Goal: Obtain resource: Download file/media

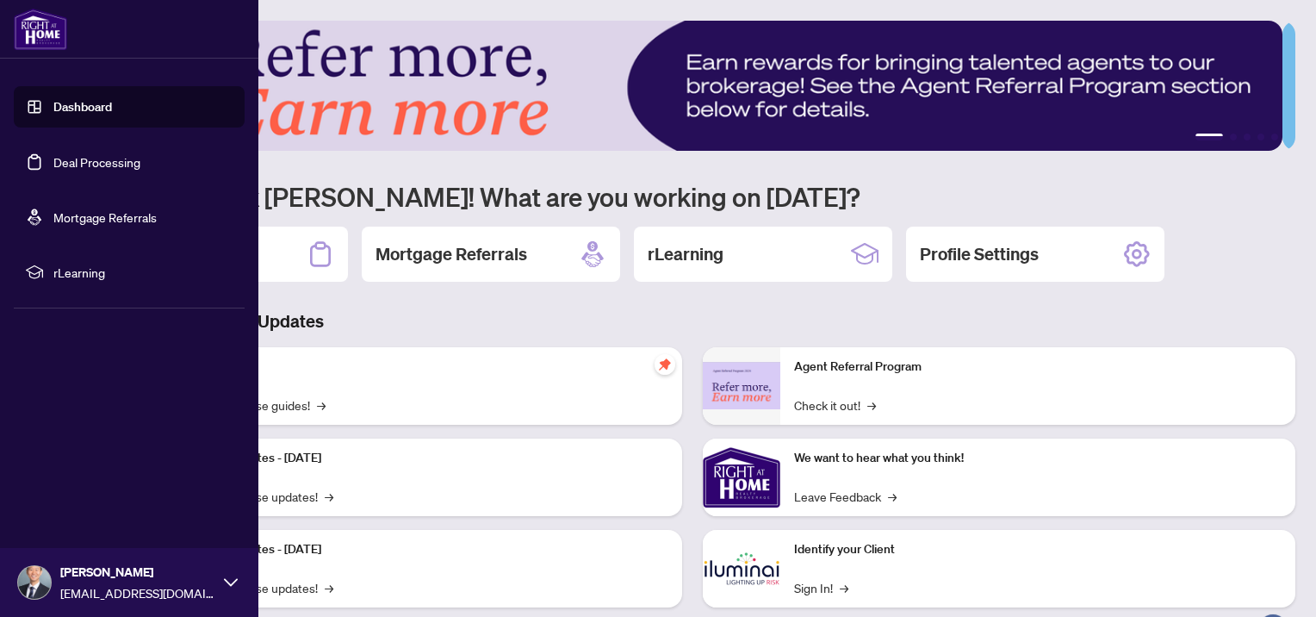
click at [53, 159] on link "Deal Processing" at bounding box center [96, 162] width 87 height 16
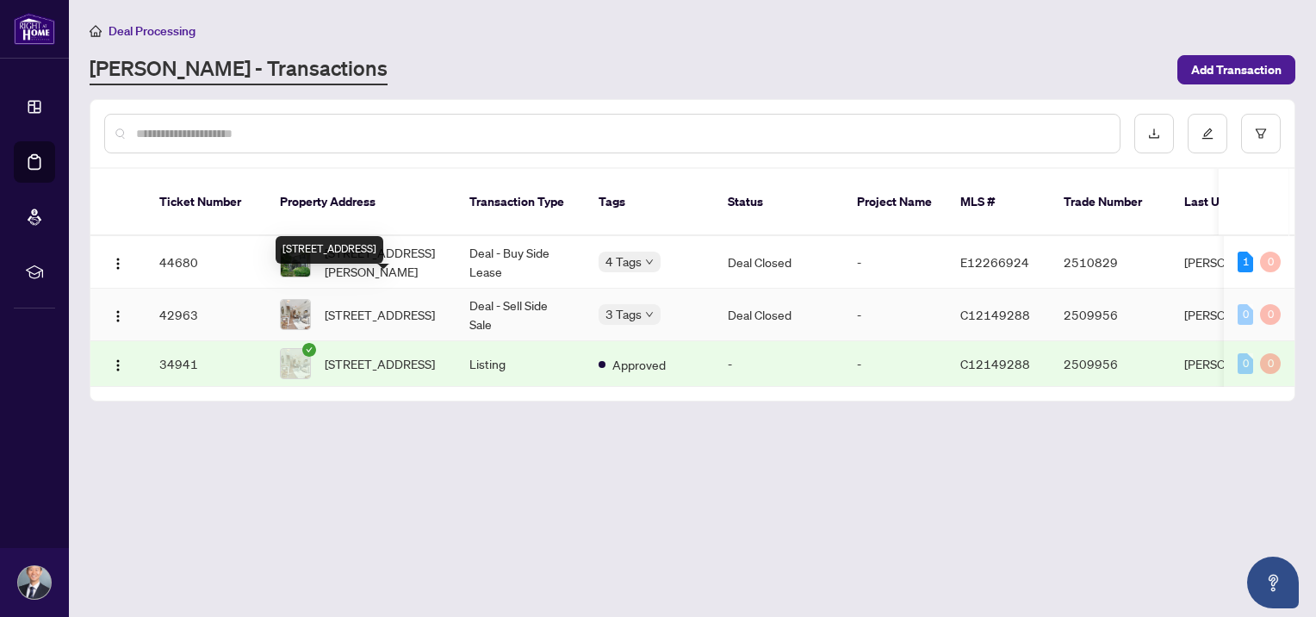
click at [432, 305] on span "[STREET_ADDRESS]" at bounding box center [380, 314] width 110 height 19
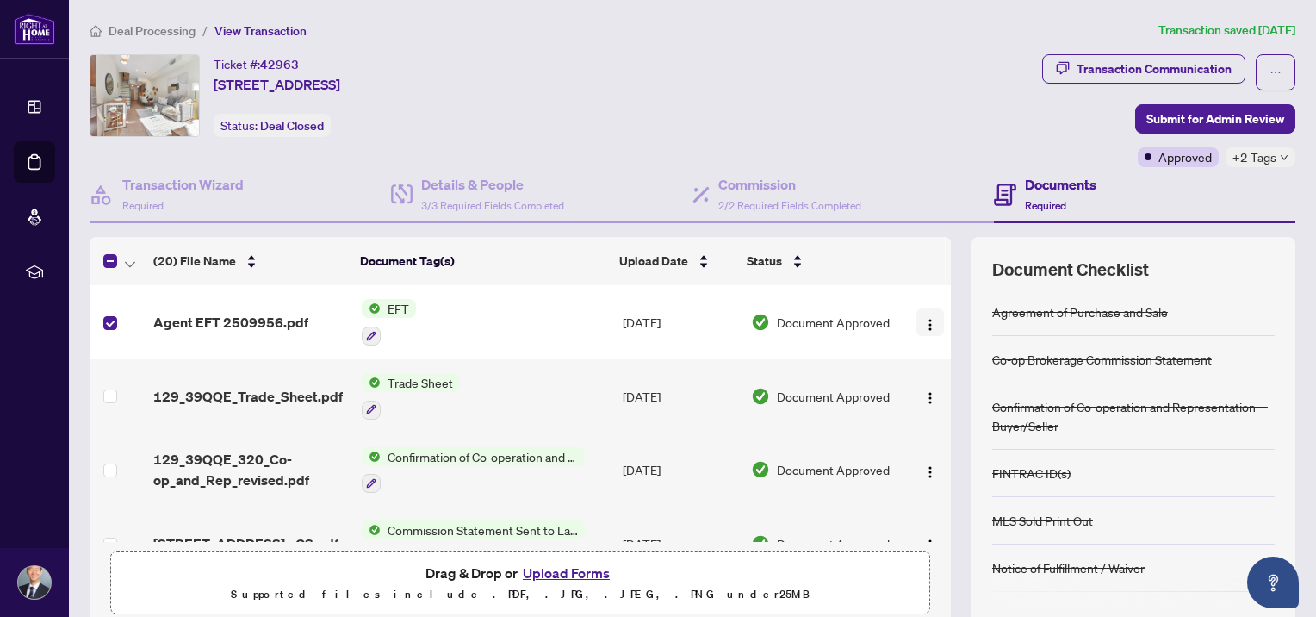
click at [923, 324] on img "button" at bounding box center [930, 325] width 14 height 14
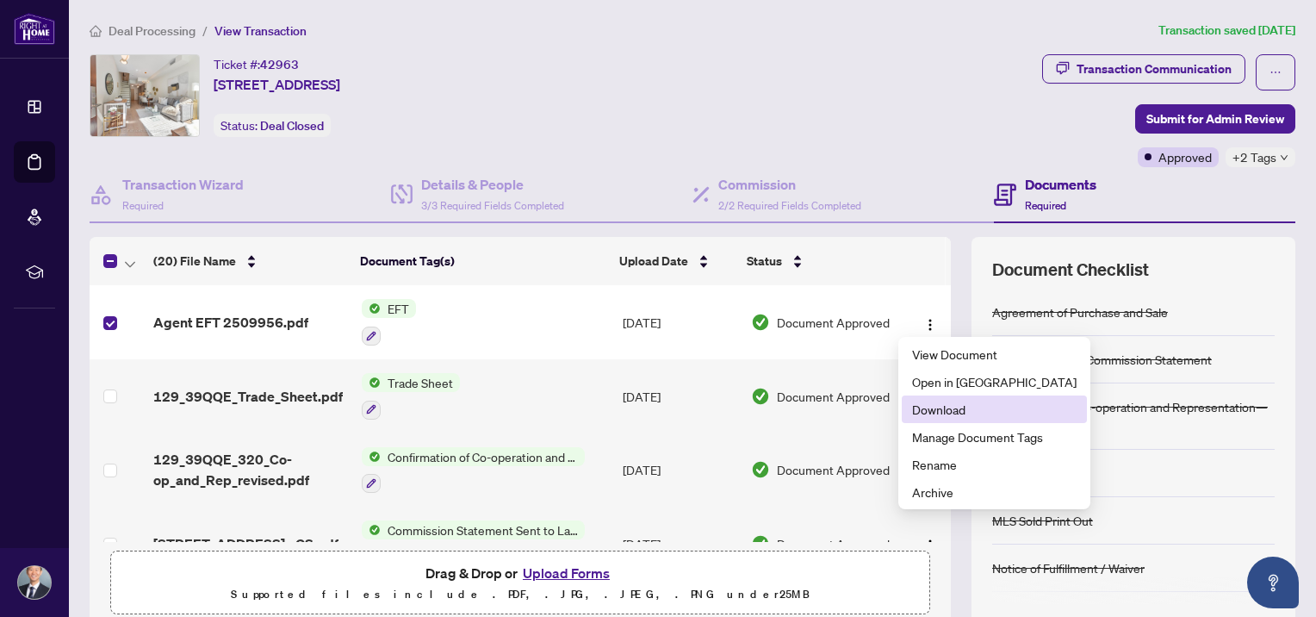
click at [934, 407] on span "Download" at bounding box center [994, 409] width 165 height 19
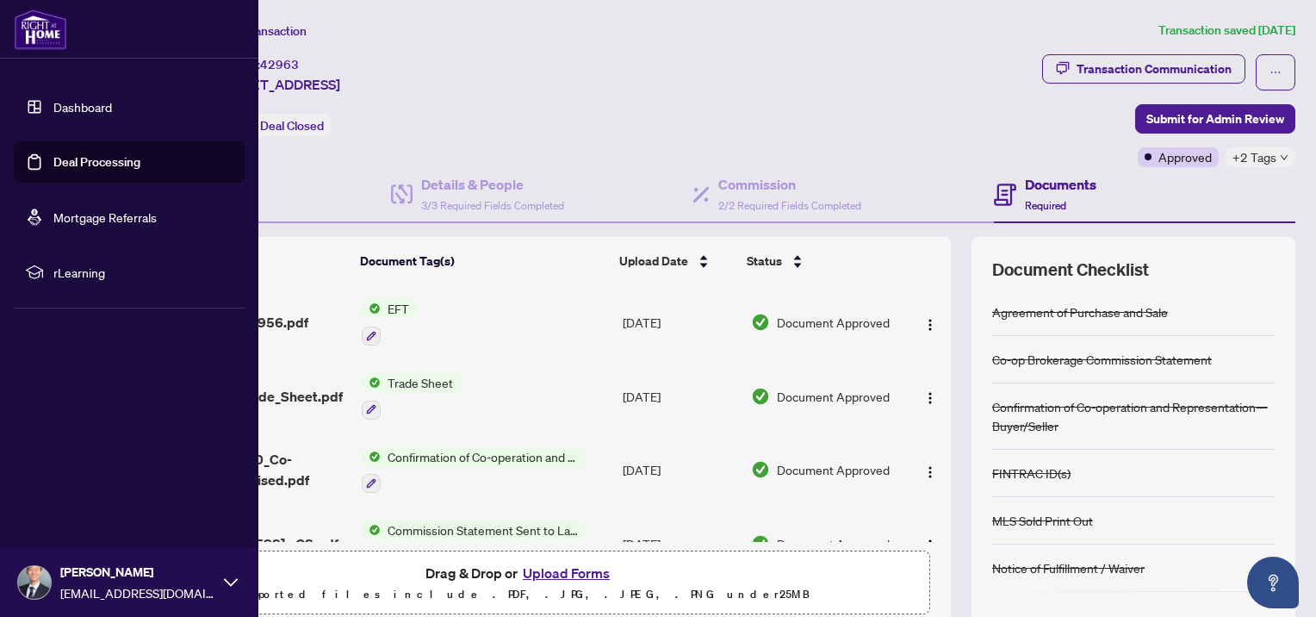
click at [53, 159] on link "Deal Processing" at bounding box center [96, 162] width 87 height 16
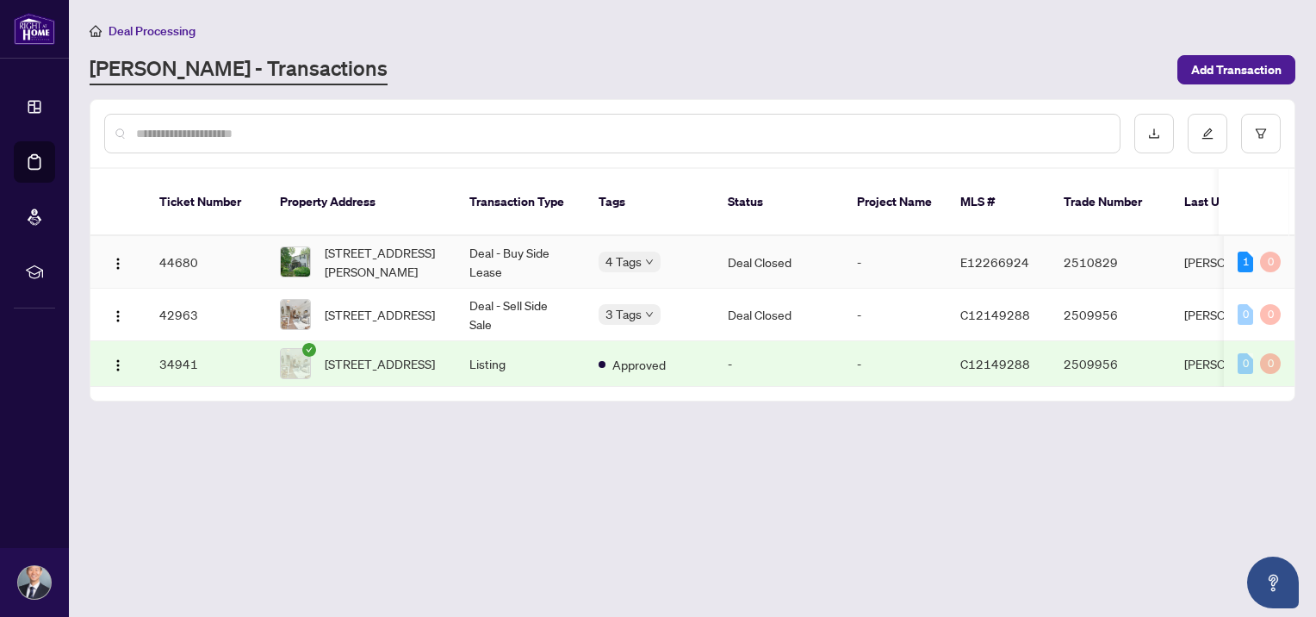
click at [351, 243] on span "[STREET_ADDRESS][PERSON_NAME]" at bounding box center [383, 262] width 117 height 38
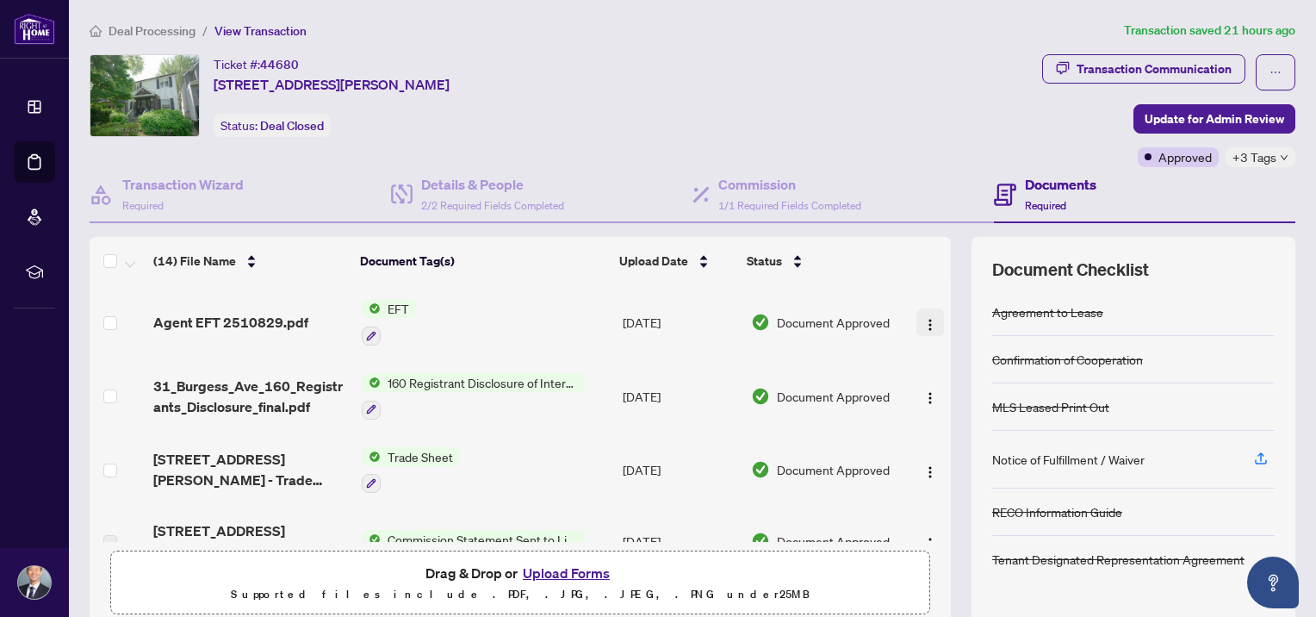
click at [923, 319] on img "button" at bounding box center [930, 325] width 14 height 14
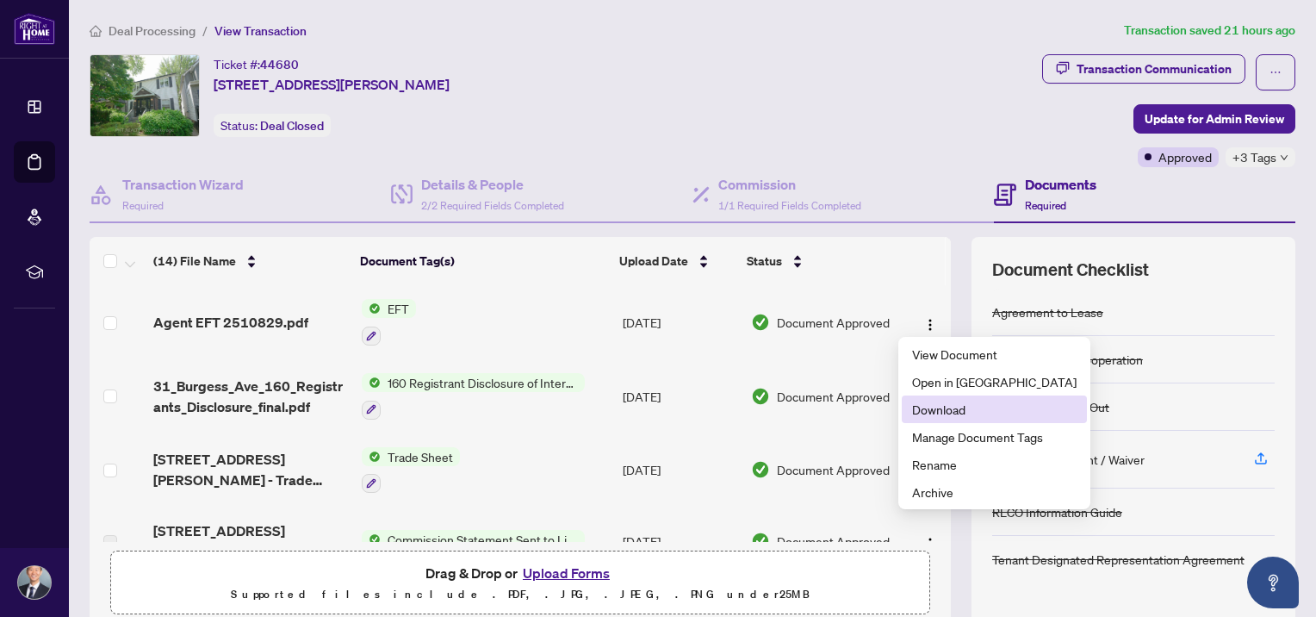
click at [935, 416] on span "Download" at bounding box center [994, 409] width 165 height 19
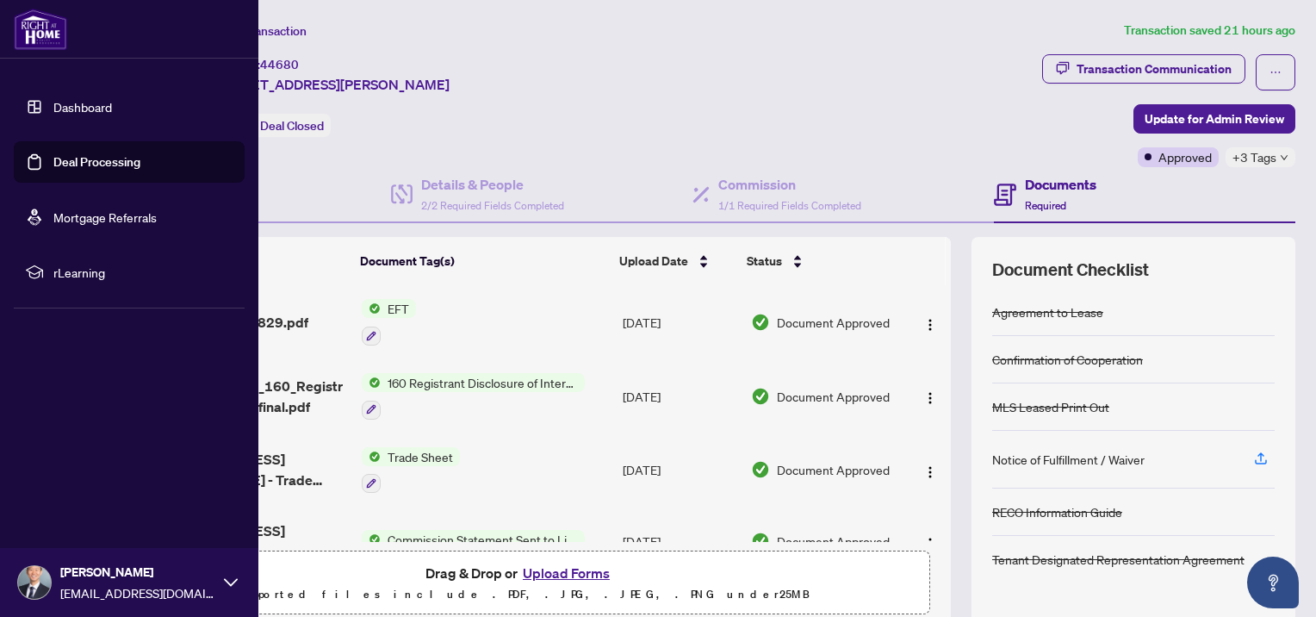
click at [65, 159] on link "Deal Processing" at bounding box center [96, 162] width 87 height 16
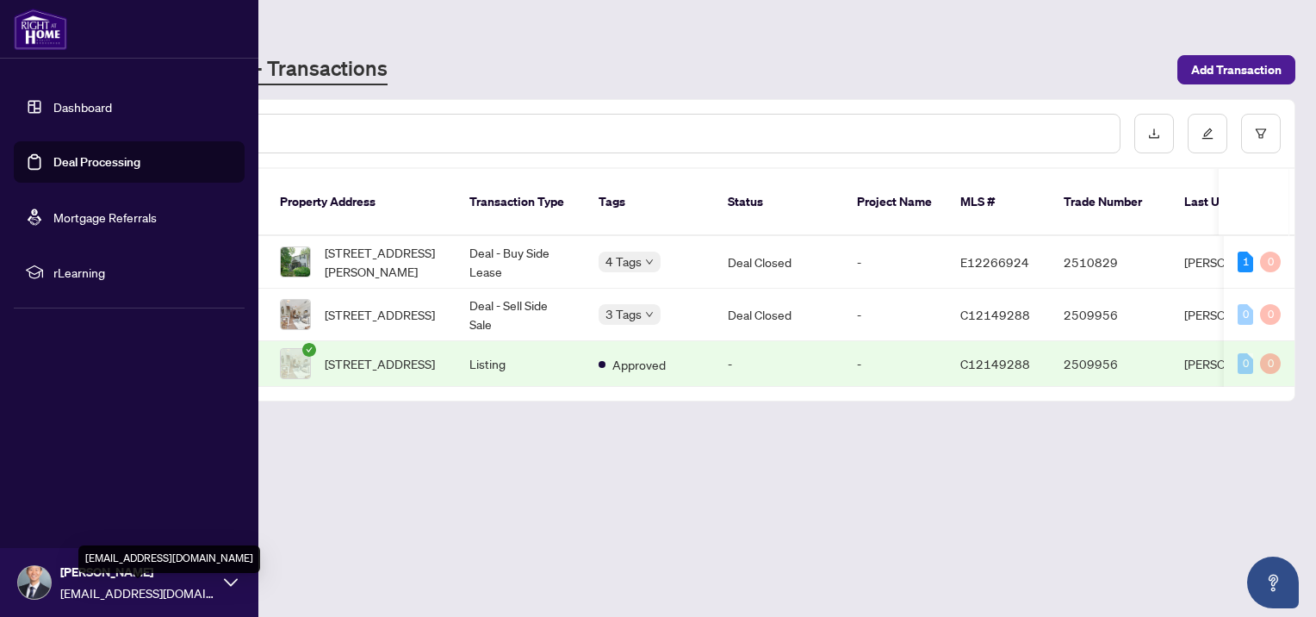
click at [191, 586] on span "[EMAIL_ADDRESS][DOMAIN_NAME]" at bounding box center [137, 592] width 155 height 19
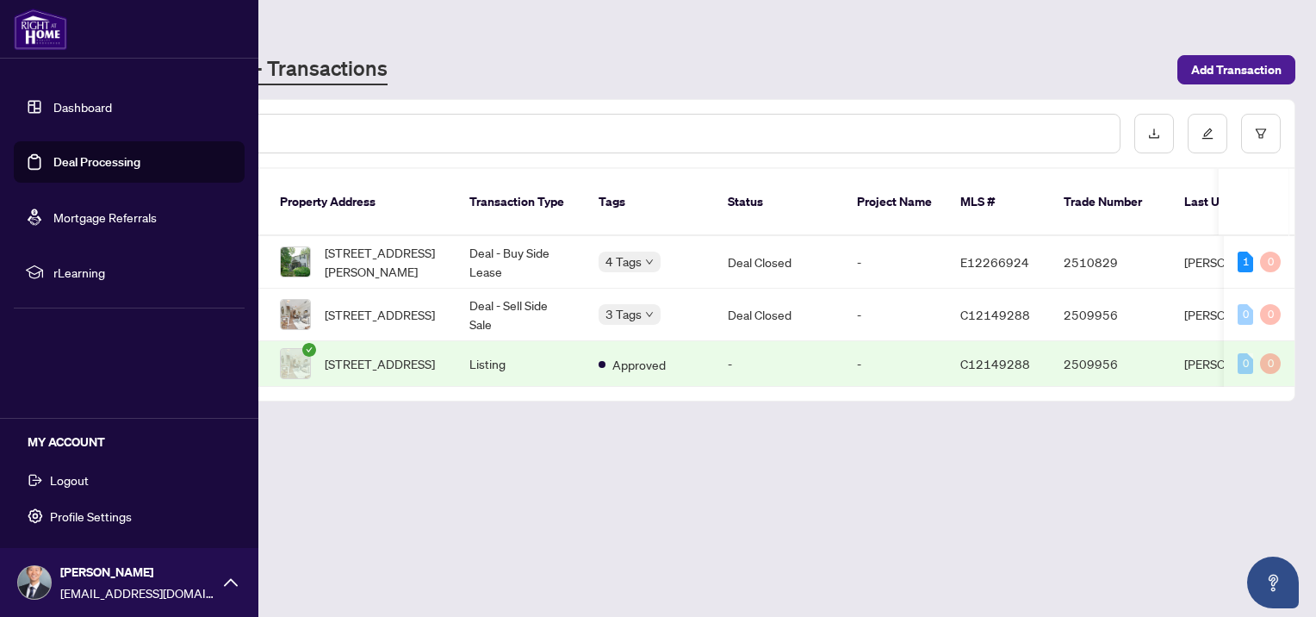
click at [84, 481] on span "Logout" at bounding box center [69, 480] width 39 height 28
